Goal: Information Seeking & Learning: Learn about a topic

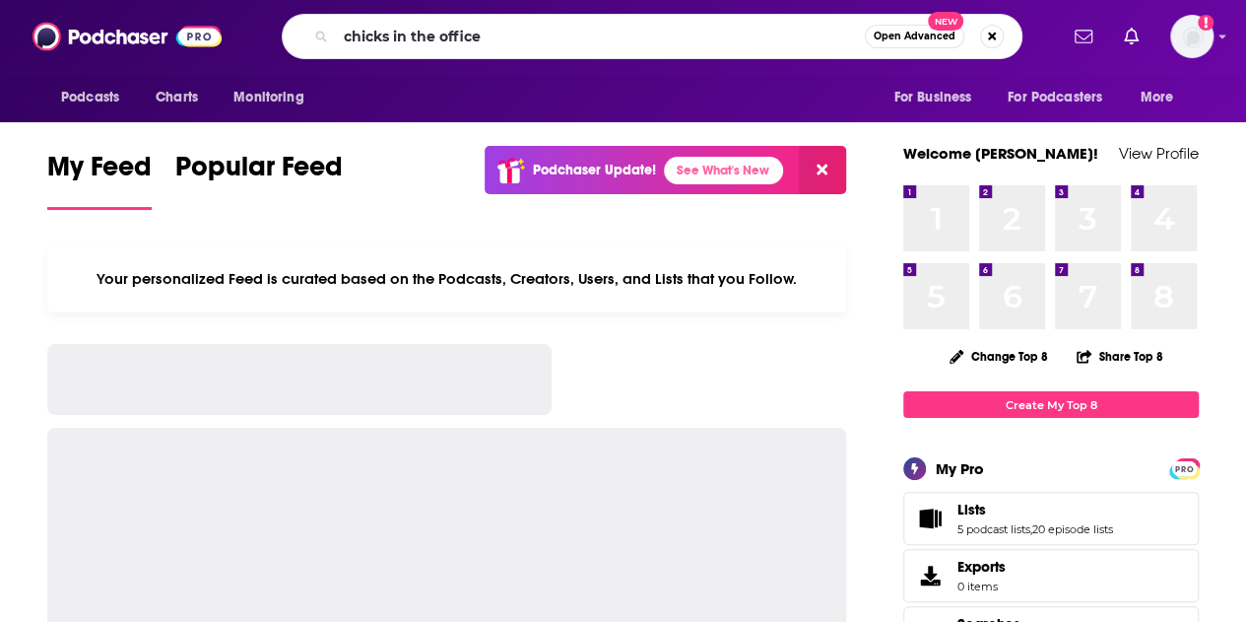
type input "chicks in the office"
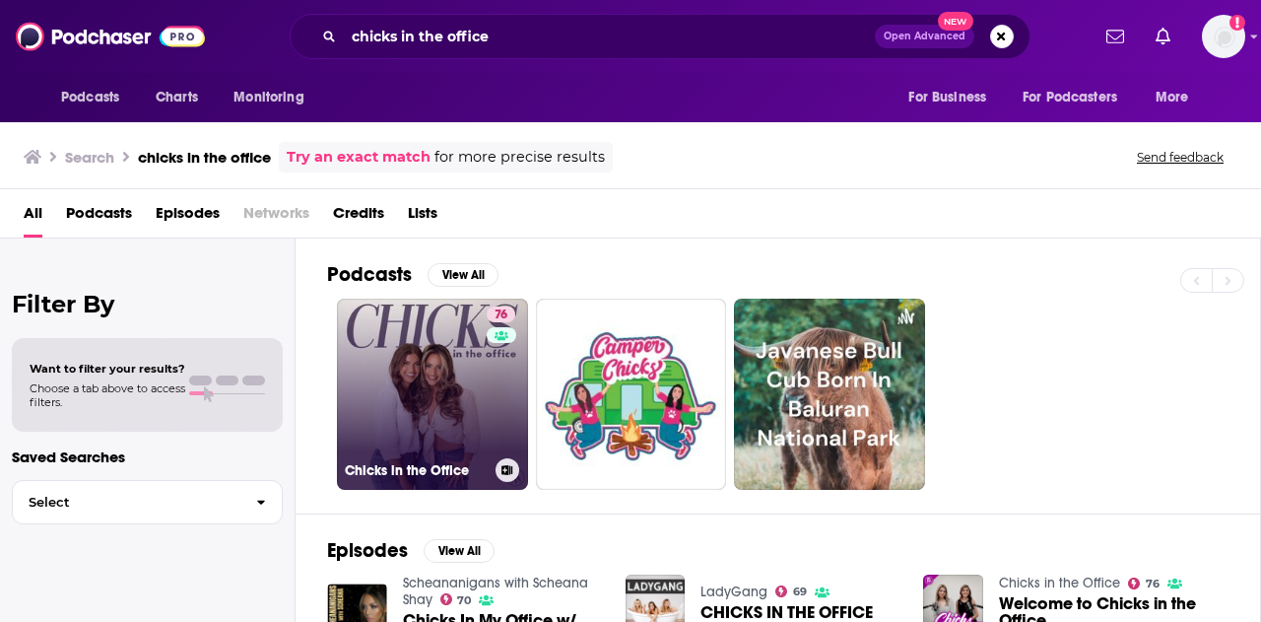
click at [461, 403] on link "76 Chicks in the Office" at bounding box center [432, 394] width 191 height 191
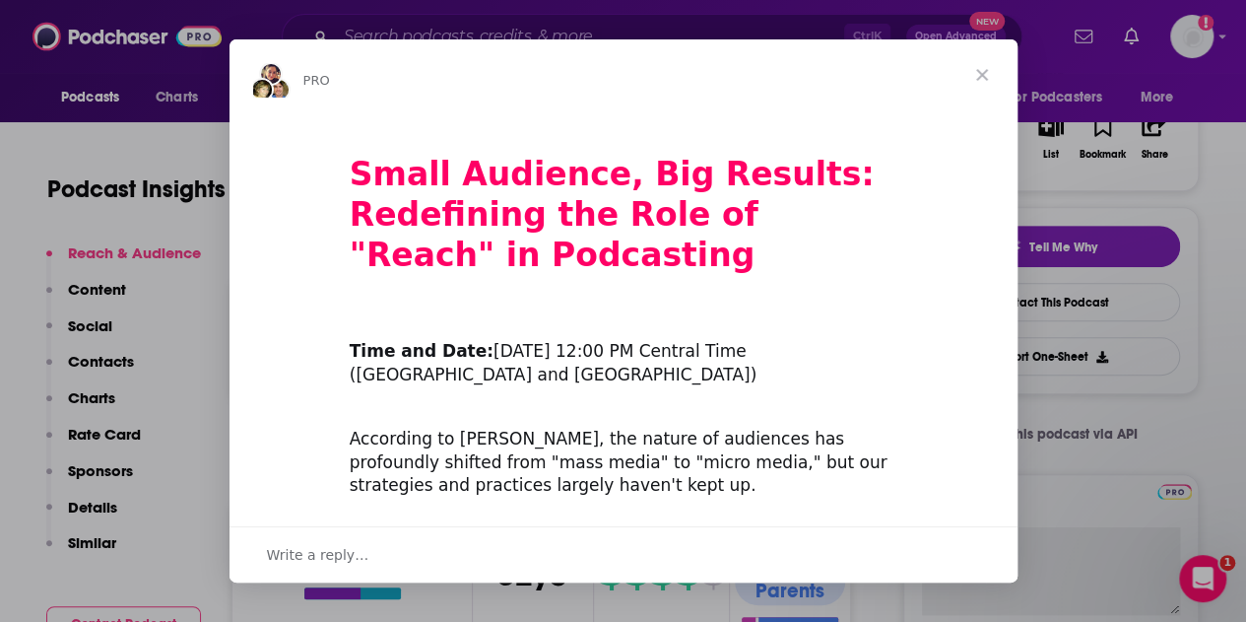
click at [975, 68] on span "Close" at bounding box center [982, 74] width 71 height 71
